Goal: Task Accomplishment & Management: Manage account settings

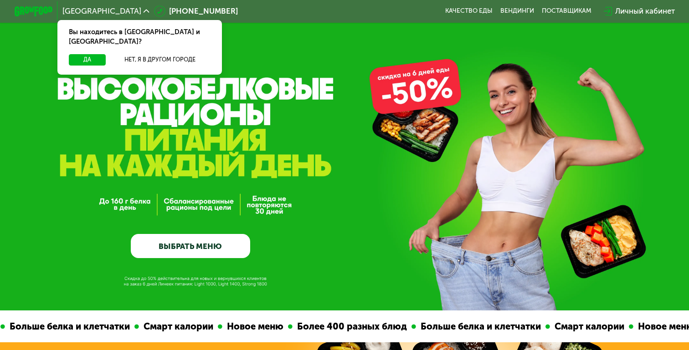
click at [618, 9] on div "Личный кабинет" at bounding box center [645, 10] width 60 height 11
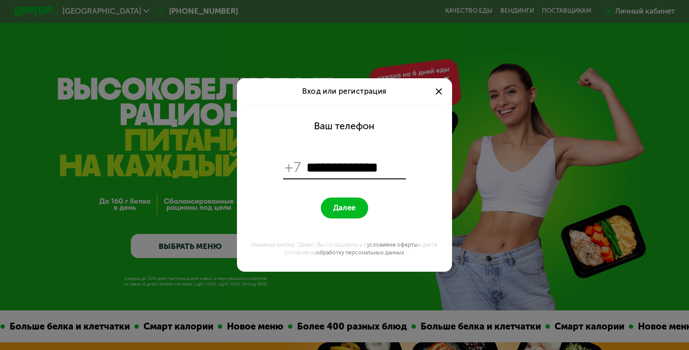
click at [360, 210] on button "Далее" at bounding box center [344, 208] width 47 height 21
click at [316, 168] on input "**********" at bounding box center [355, 168] width 98 height 18
click at [393, 163] on input "**********" at bounding box center [355, 168] width 98 height 18
type input "**********"
click at [330, 210] on button "Далее" at bounding box center [344, 208] width 47 height 21
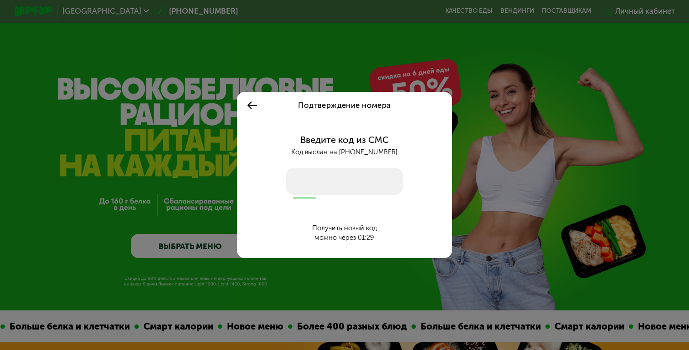
click at [315, 185] on input "number" at bounding box center [344, 181] width 117 height 27
click at [378, 167] on div "Введите код из СМС Код выслан на [PHONE_NUMBER] Получить новый код можно через …" at bounding box center [344, 188] width 204 height 139
click at [378, 172] on input "number" at bounding box center [344, 181] width 117 height 27
type input "****"
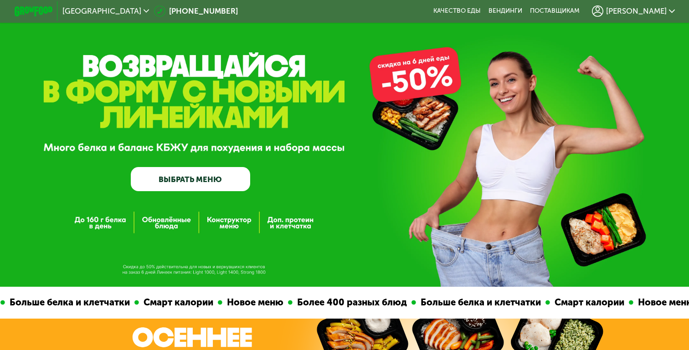
click at [659, 11] on span "[PERSON_NAME]" at bounding box center [636, 11] width 61 height 8
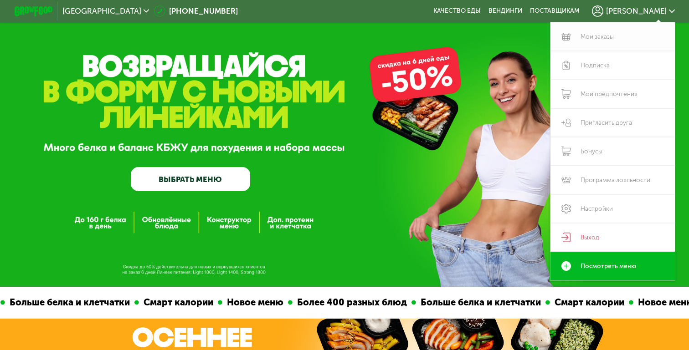
click at [590, 41] on link "Мои заказы" at bounding box center [612, 36] width 124 height 29
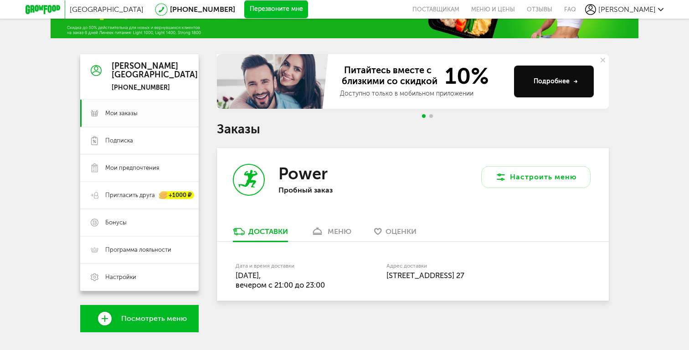
scroll to position [72, 0]
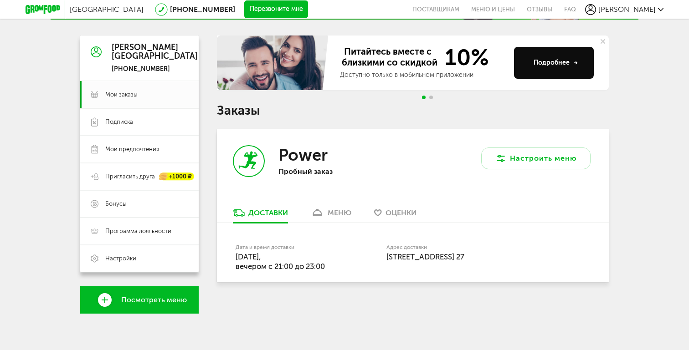
click at [342, 209] on div "меню" at bounding box center [340, 213] width 24 height 9
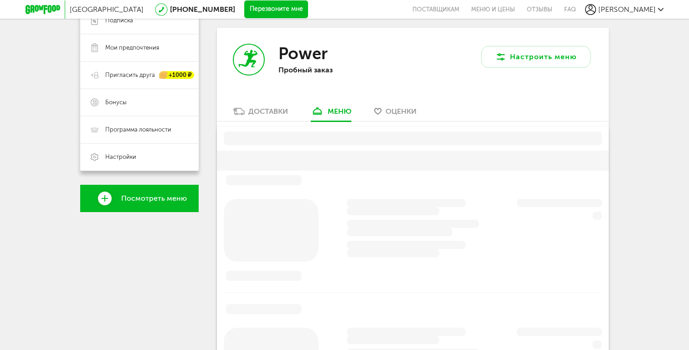
scroll to position [179, 0]
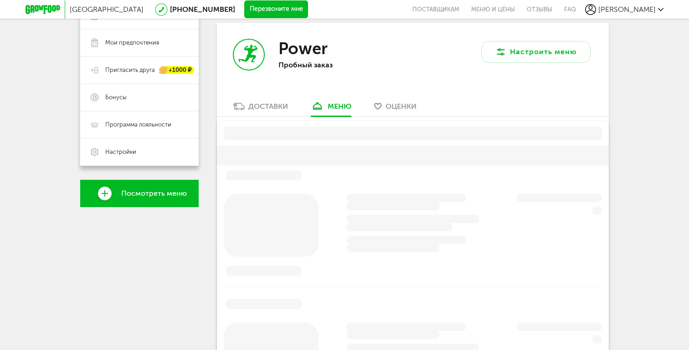
click at [393, 109] on span "Оценки" at bounding box center [400, 106] width 31 height 9
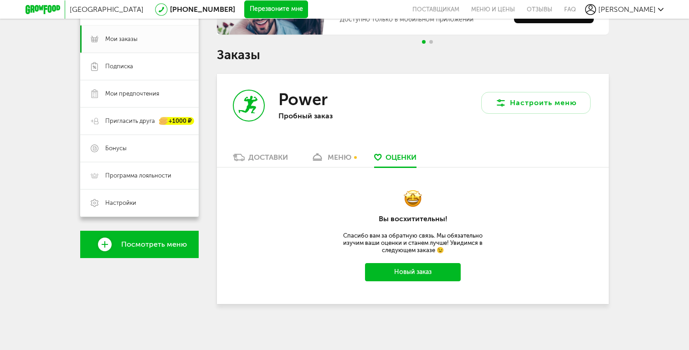
click at [347, 157] on div "меню" at bounding box center [340, 157] width 24 height 9
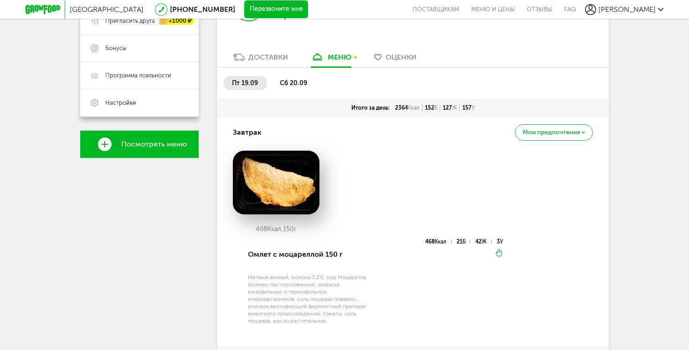
scroll to position [229, 0]
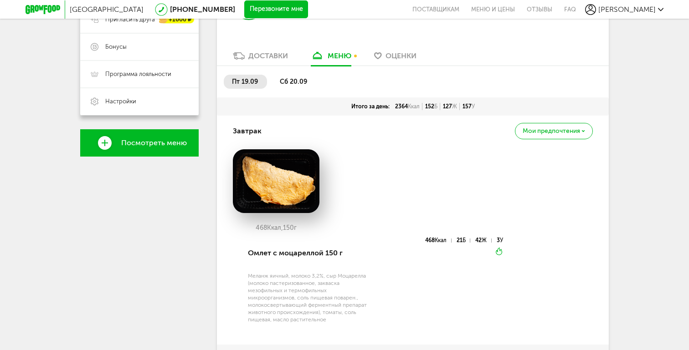
click at [551, 138] on div "Мои предпочтения" at bounding box center [554, 131] width 78 height 16
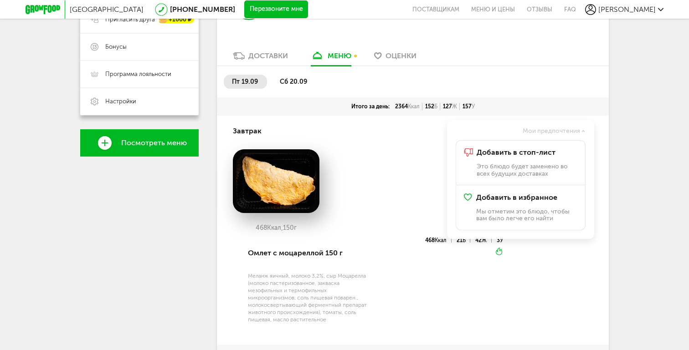
click at [404, 179] on div "468 Ккал, 150 г" at bounding box center [413, 193] width 360 height 88
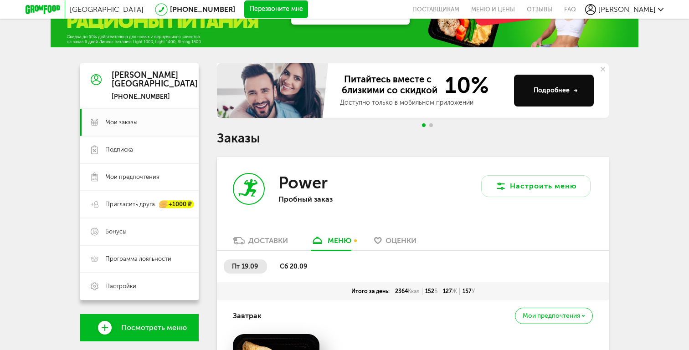
scroll to position [89, 0]
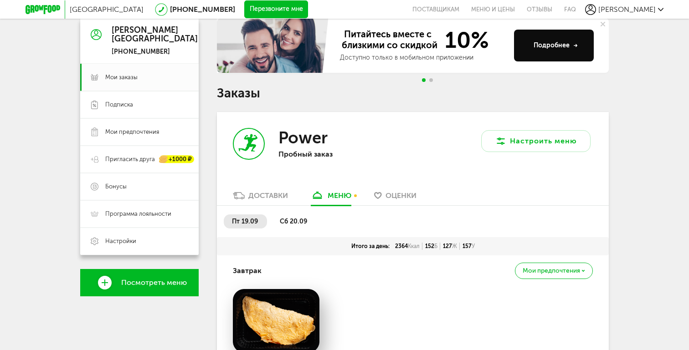
click at [300, 217] on li "сб 20.09" at bounding box center [294, 222] width 45 height 14
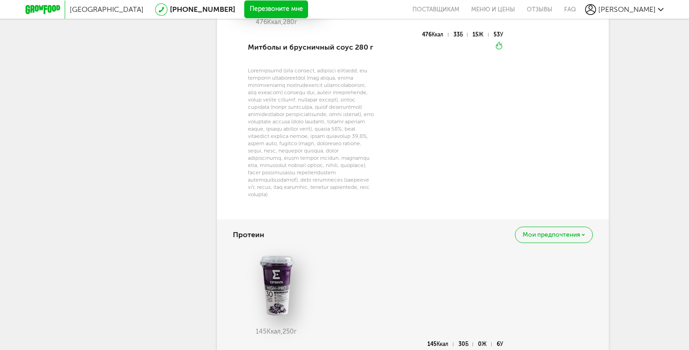
scroll to position [1743, 0]
